Goal: Transaction & Acquisition: Purchase product/service

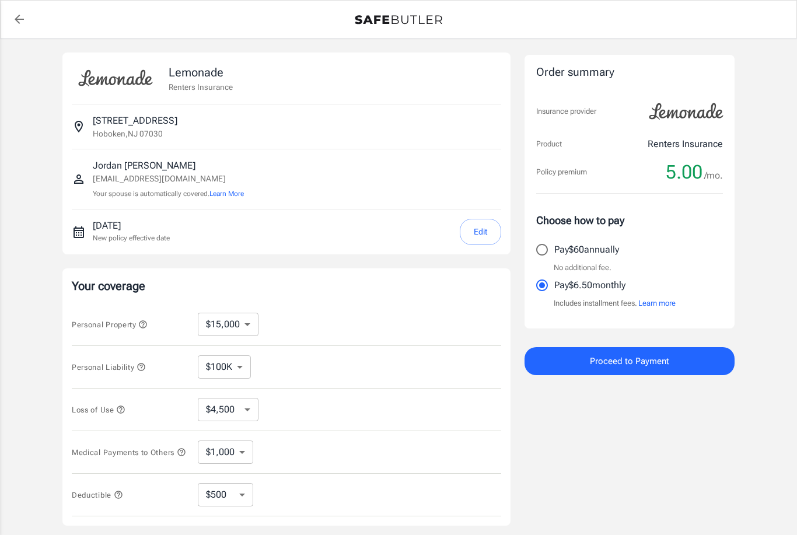
select select "15000"
select select "500"
drag, startPoint x: 434, startPoint y: 519, endPoint x: 437, endPoint y: 481, distance: 37.5
click at [437, 481] on div "Deductible $250 $500 $1,000 $2,500 ​" at bounding box center [286, 495] width 429 height 43
click at [550, 249] on input "Pay $60 annually" at bounding box center [542, 249] width 25 height 25
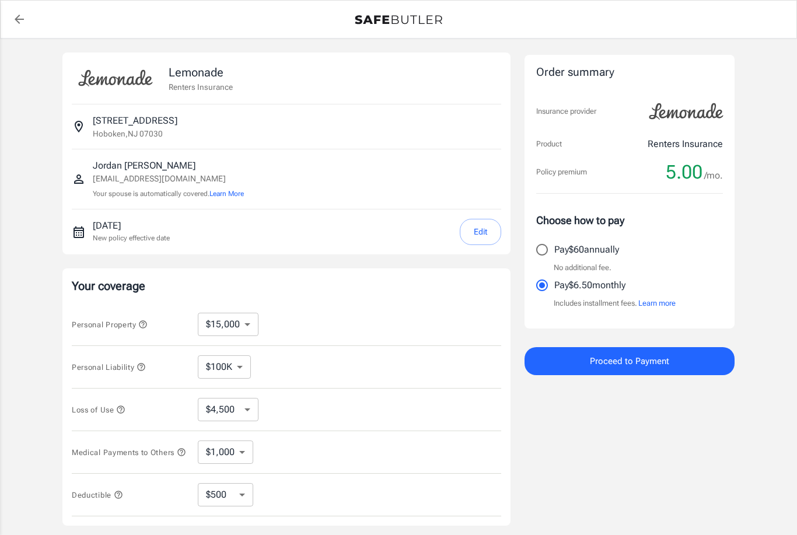
radio input "true"
click at [476, 237] on button "Edit" at bounding box center [480, 232] width 41 height 26
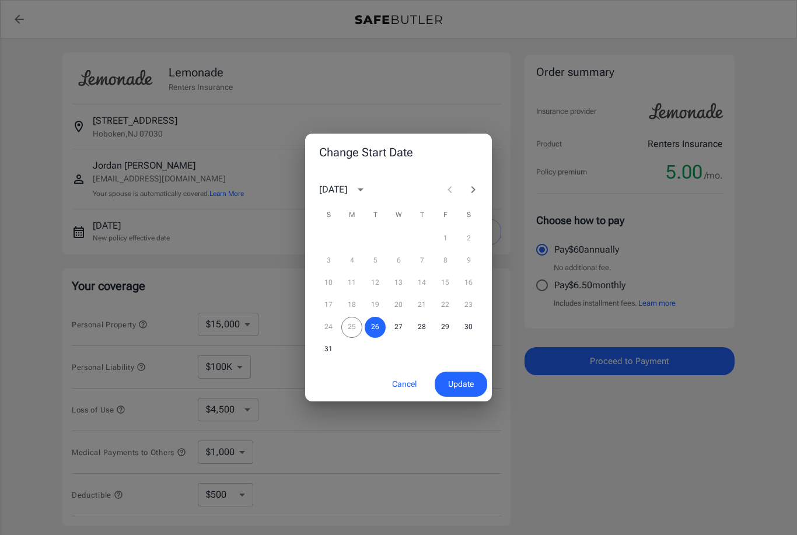
click at [476, 190] on icon "Next month" at bounding box center [473, 190] width 14 height 14
click at [352, 237] on button "1" at bounding box center [351, 238] width 21 height 21
click at [467, 385] on span "Update" at bounding box center [461, 384] width 26 height 15
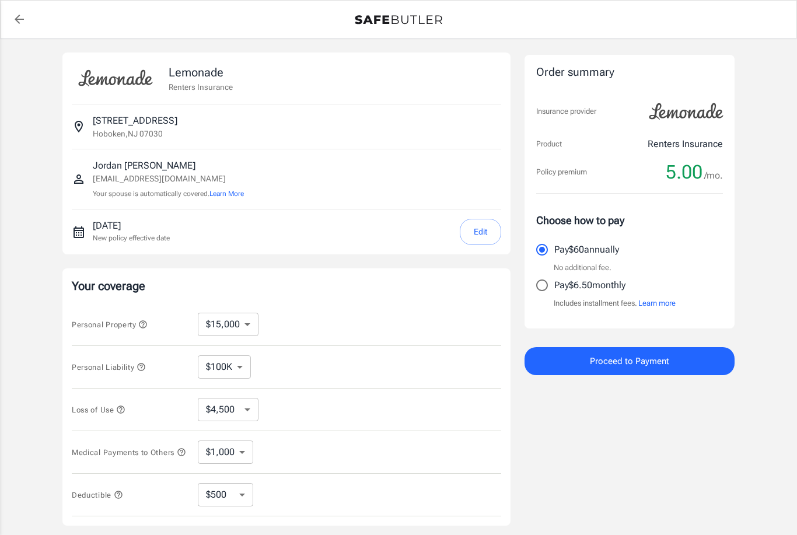
click at [684, 356] on button "Proceed to Payment" at bounding box center [630, 361] width 210 height 28
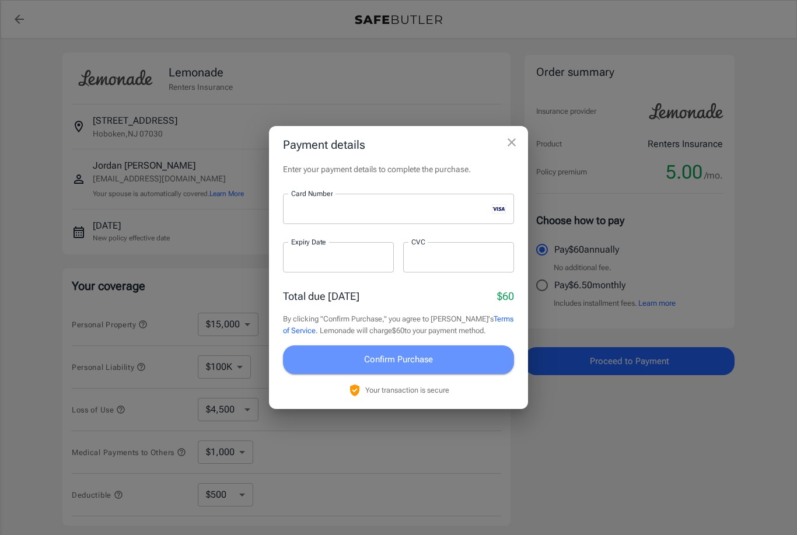
click at [393, 360] on span "Confirm Purchase" at bounding box center [398, 359] width 69 height 15
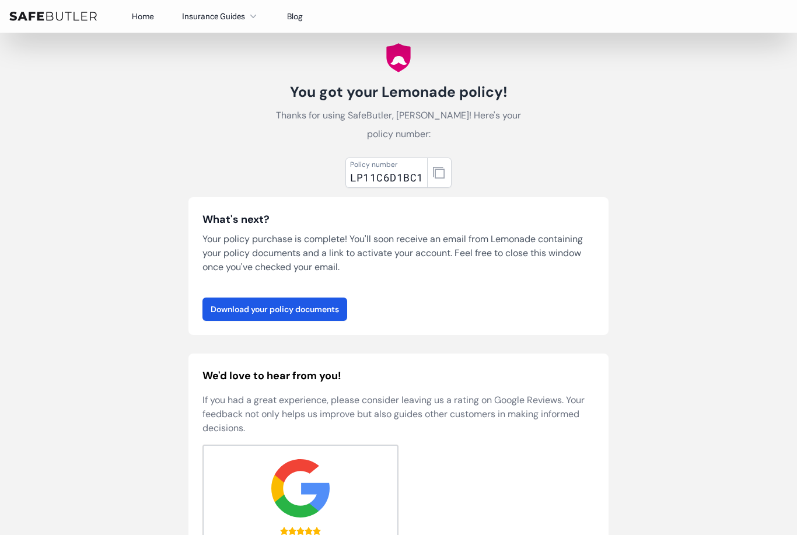
scroll to position [29, 0]
click at [297, 306] on link "Download your policy documents" at bounding box center [274, 308] width 145 height 23
